Goal: Task Accomplishment & Management: Use online tool/utility

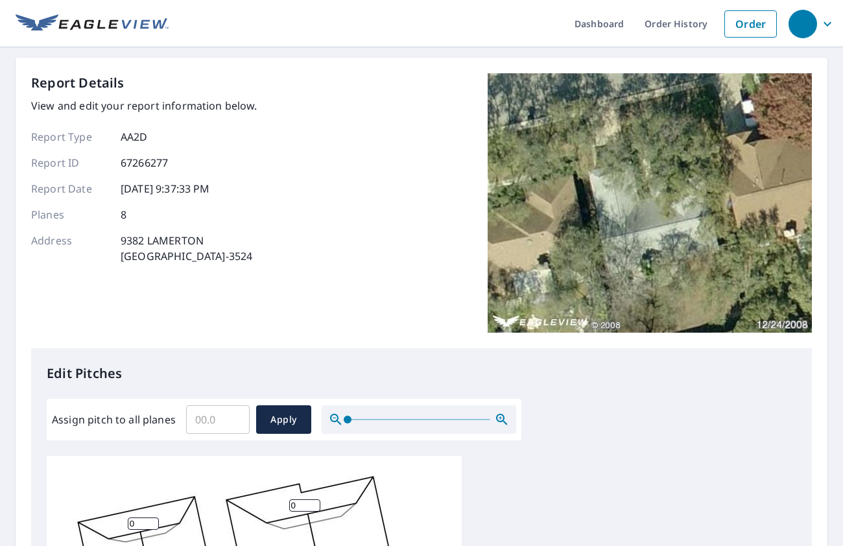
scroll to position [108, 0]
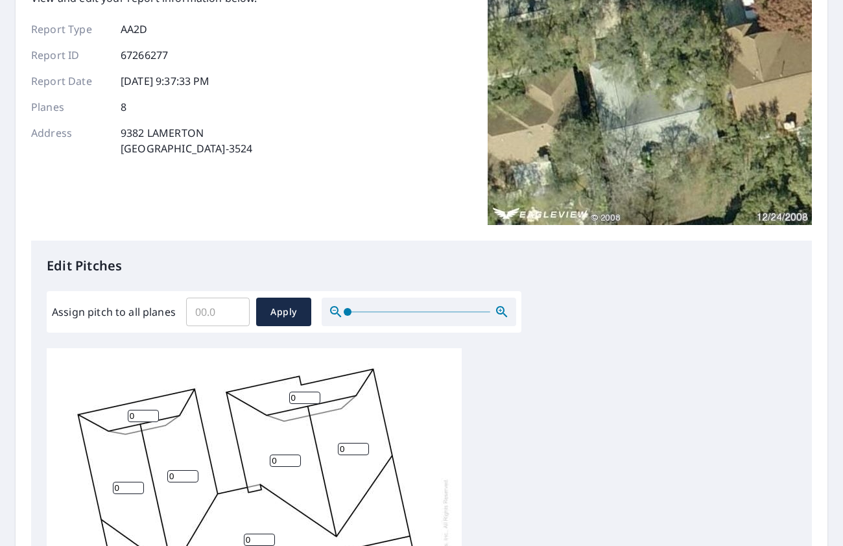
click at [216, 315] on input "Assign pitch to all planes" at bounding box center [218, 312] width 64 height 36
click at [236, 308] on input "5.1" at bounding box center [218, 312] width 64 height 36
click at [234, 319] on input "5.1" at bounding box center [218, 312] width 64 height 36
type input "5"
click at [234, 315] on input "5" at bounding box center [218, 312] width 64 height 36
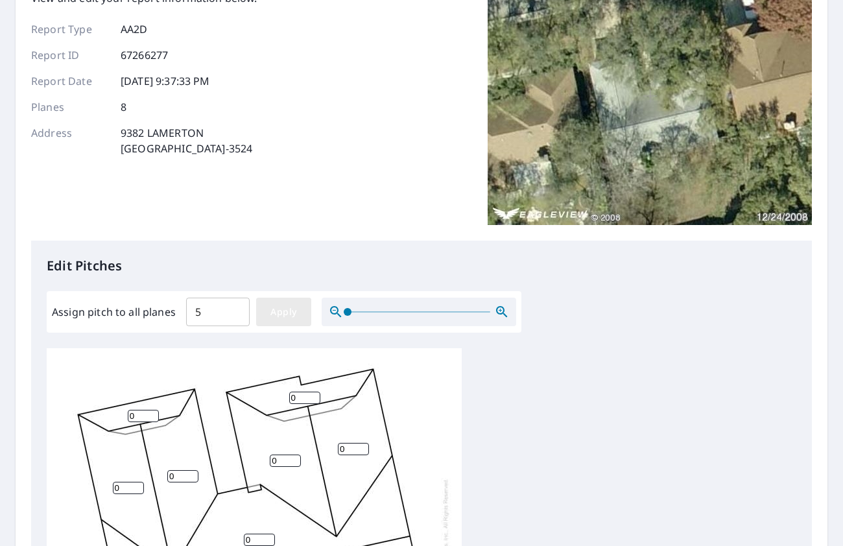
click at [275, 315] on span "Apply" at bounding box center [284, 312] width 34 height 16
type input "5"
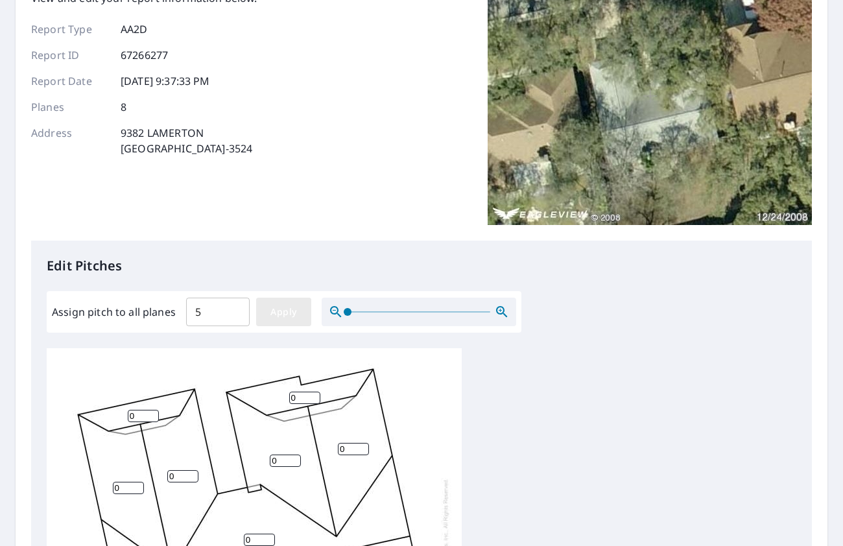
type input "5"
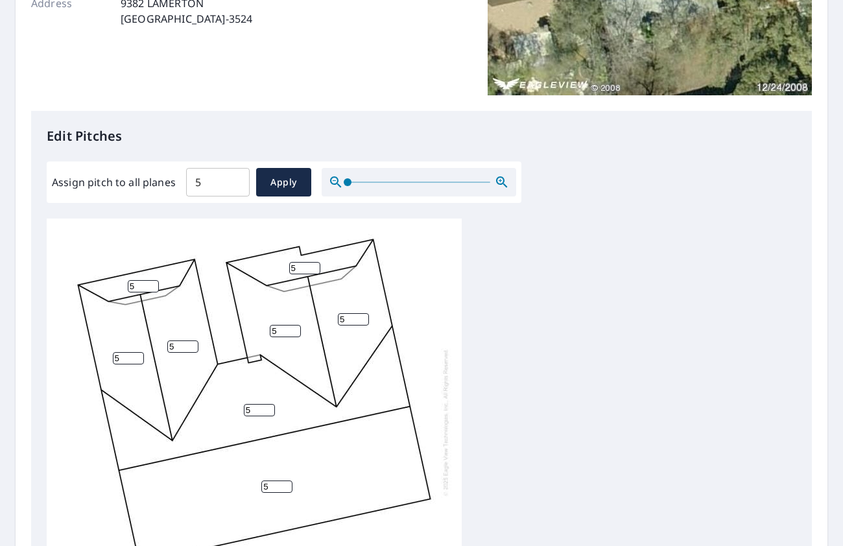
scroll to position [13, 0]
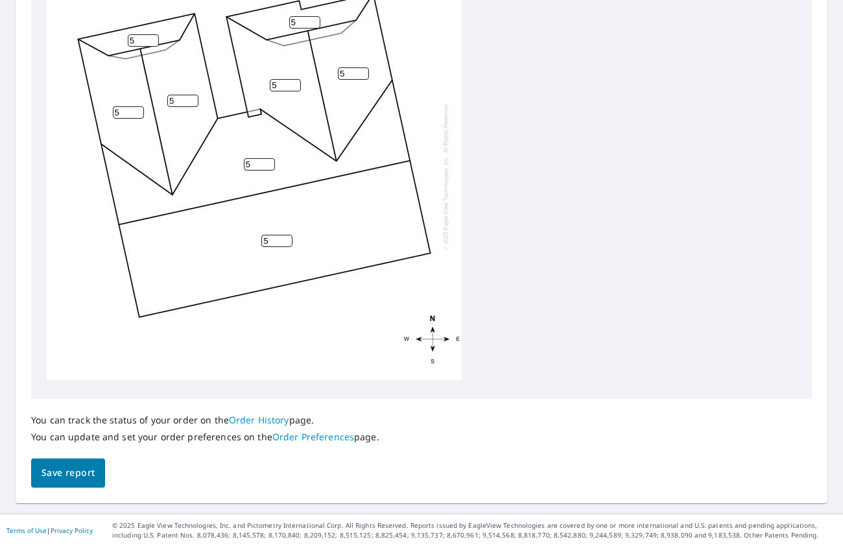
click at [82, 466] on span "Save report" at bounding box center [68, 473] width 53 height 16
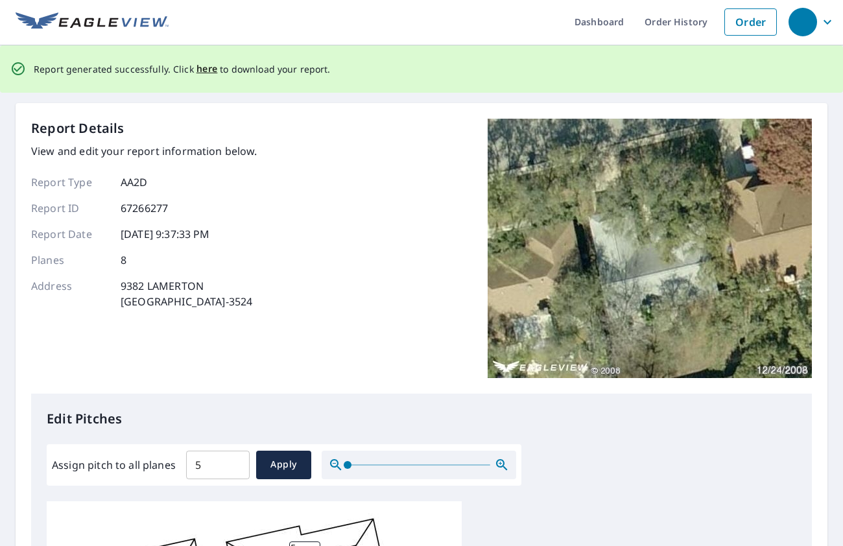
scroll to position [0, 0]
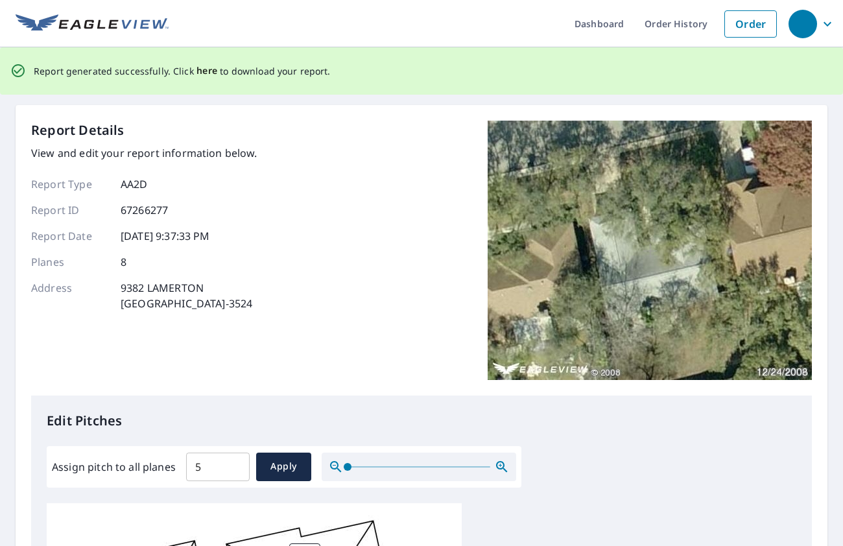
click at [206, 73] on span "here" at bounding box center [207, 71] width 21 height 16
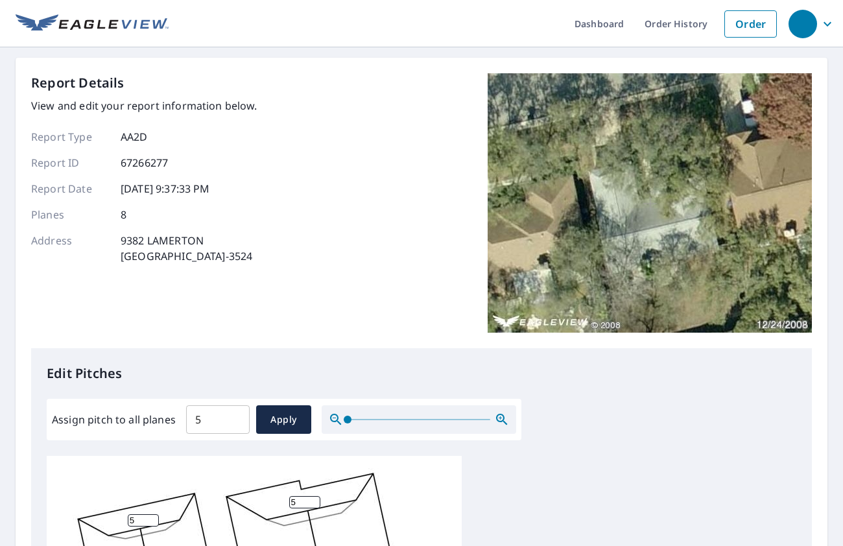
click at [444, 238] on div "Report Details View and edit your report information below. Report Type AA2D Re…" at bounding box center [421, 210] width 781 height 275
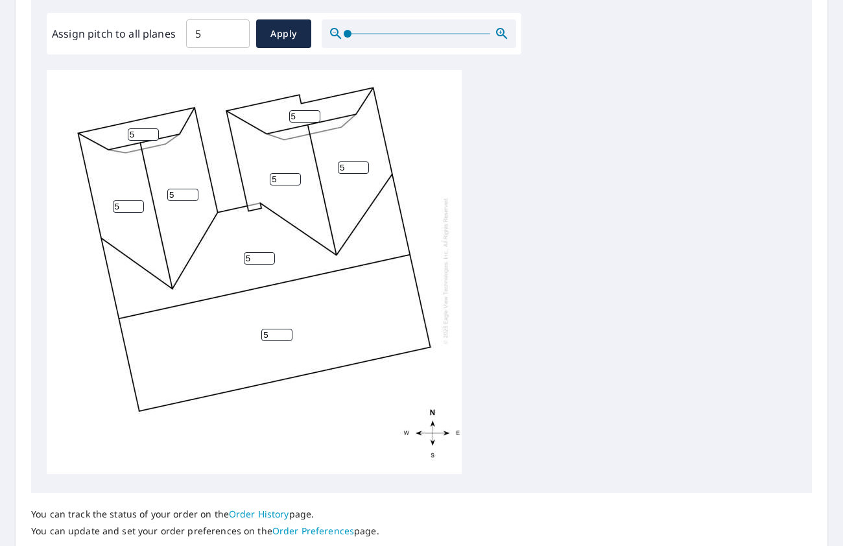
scroll to position [480, 0]
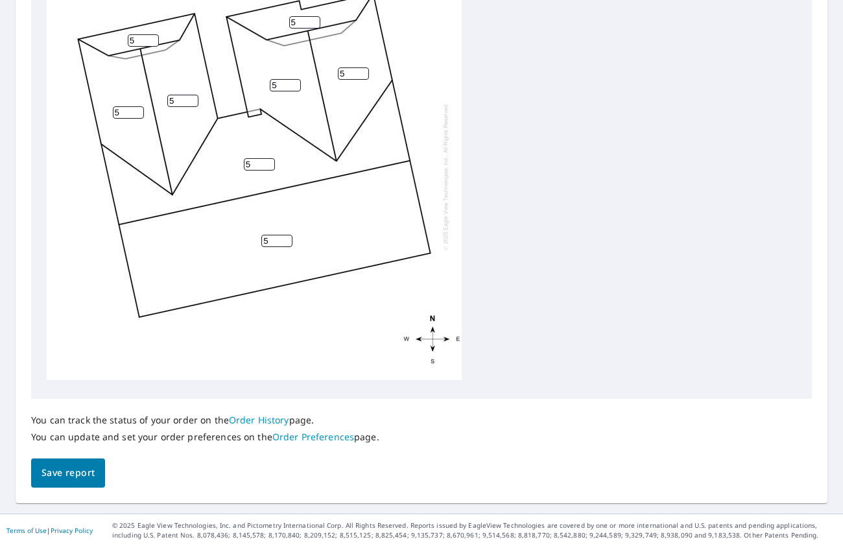
click at [261, 417] on link "Order History" at bounding box center [259, 420] width 60 height 12
